Goal: Task Accomplishment & Management: Use online tool/utility

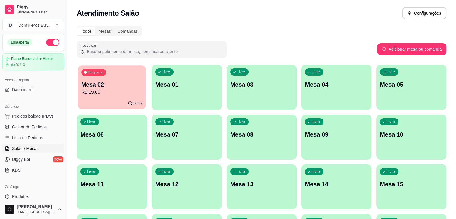
click at [97, 66] on div "Ocupada Mesa 02 R$ 19,00" at bounding box center [112, 81] width 68 height 32
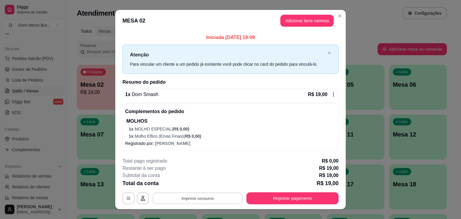
click at [180, 193] on button "Imprimir consumo" at bounding box center [198, 198] width 90 height 12
click at [181, 181] on button "IMPRESSORA" at bounding box center [197, 184] width 42 height 9
click at [185, 192] on button "Imprimir consumo" at bounding box center [198, 198] width 90 height 12
click at [184, 185] on button "IMPRESSORA" at bounding box center [197, 184] width 42 height 9
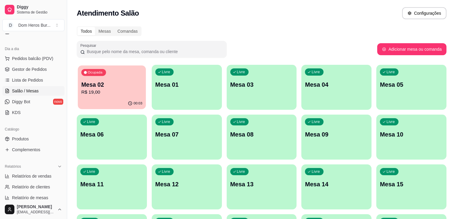
click at [131, 79] on div "Ocupada Mesa 02 R$ 19,00" at bounding box center [112, 81] width 68 height 32
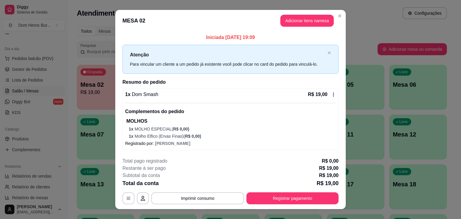
click at [331, 95] on icon at bounding box center [333, 94] width 5 height 5
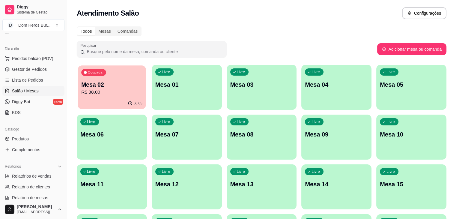
click at [94, 95] on p "R$ 38,00" at bounding box center [111, 92] width 61 height 7
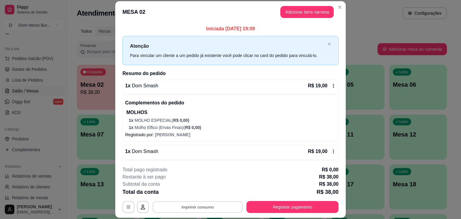
click at [181, 207] on button "Imprimir consumo" at bounding box center [198, 207] width 90 height 12
click at [184, 191] on button "IMPRESSORA" at bounding box center [197, 192] width 42 height 9
click at [194, 207] on button "Imprimir consumo" at bounding box center [198, 207] width 90 height 12
click at [183, 194] on button "IMPRESSORA" at bounding box center [197, 192] width 42 height 9
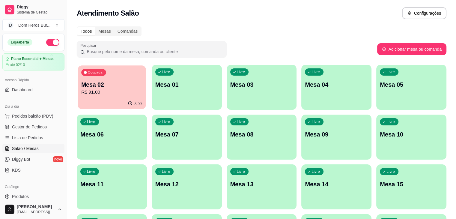
click at [103, 95] on p "R$ 91,00" at bounding box center [111, 92] width 61 height 7
